Goal: Find specific page/section: Find specific page/section

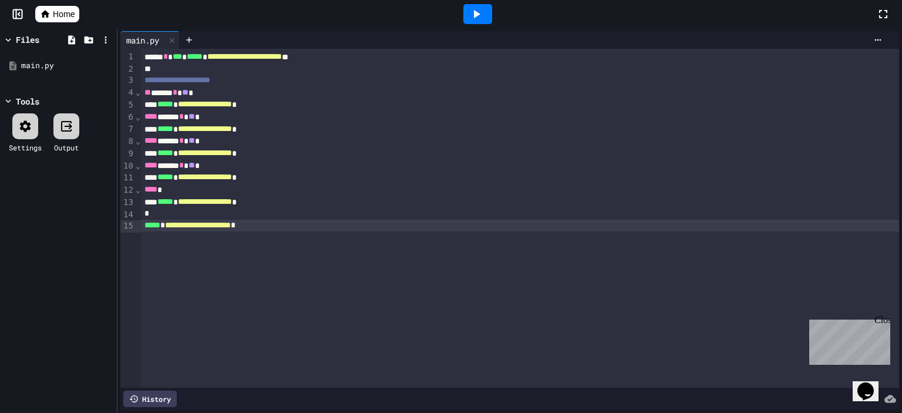
click at [64, 14] on span "Home" at bounding box center [64, 14] width 22 height 12
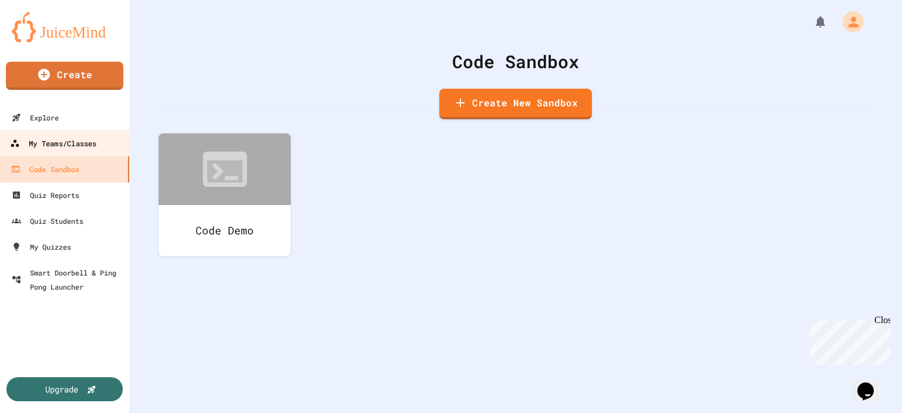
click at [85, 140] on div "My Teams/Classes" at bounding box center [53, 143] width 86 height 15
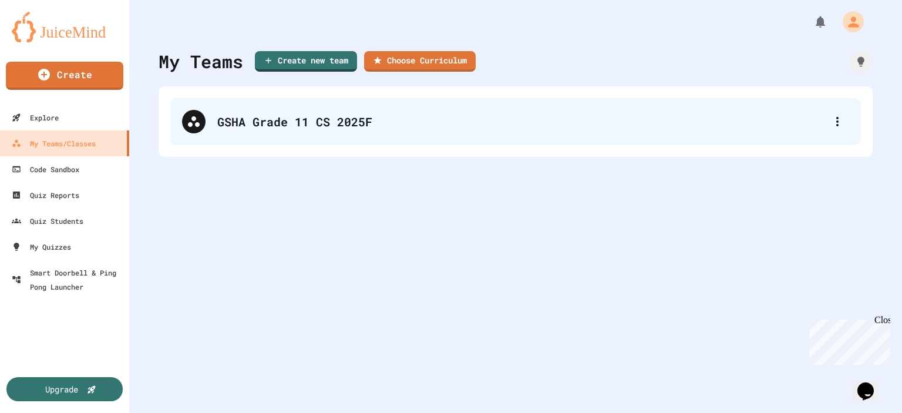
click at [222, 116] on div "GSHA Grade 11 CS 2025F" at bounding box center [521, 122] width 609 height 18
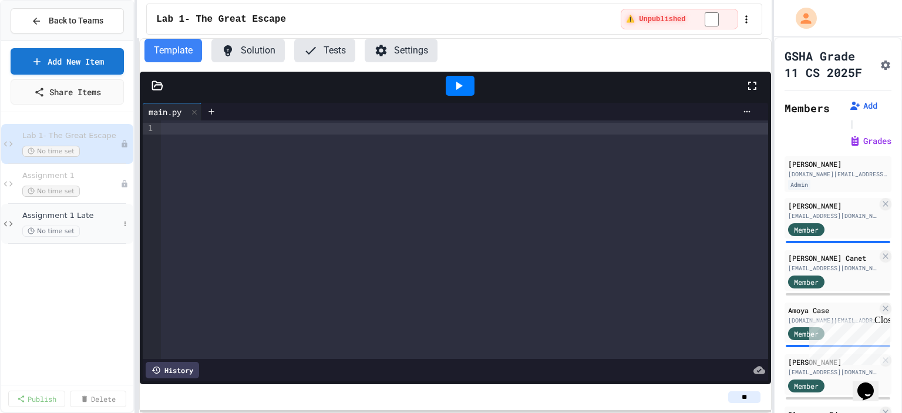
click at [98, 216] on span "Assignment 1 Late" at bounding box center [70, 216] width 97 height 10
